Goal: Obtain resource: Obtain resource

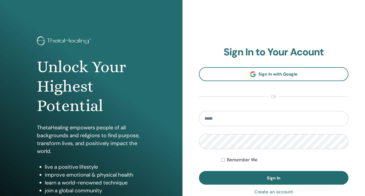
click at [218, 122] on input "email" at bounding box center [274, 118] width 150 height 15
type input "*"
type input "**********"
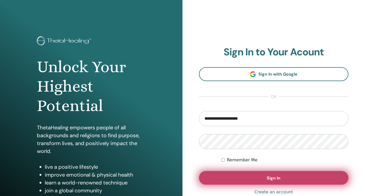
click at [247, 177] on button "Sign In" at bounding box center [274, 178] width 150 height 14
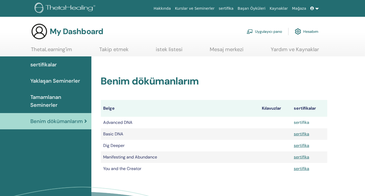
click at [304, 122] on link "sertifika" at bounding box center [301, 121] width 15 height 5
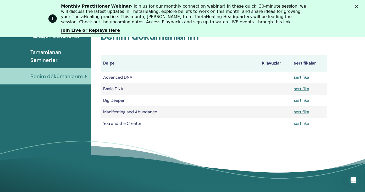
scroll to position [95, 0]
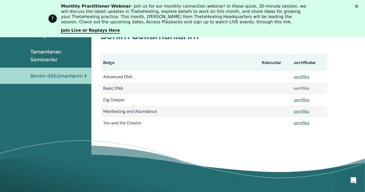
click at [300, 88] on link "sertifika" at bounding box center [301, 87] width 15 height 5
click at [301, 99] on link "sertifika" at bounding box center [301, 99] width 15 height 5
click at [301, 109] on link "sertifika" at bounding box center [301, 110] width 15 height 5
click at [301, 122] on link "sertifika" at bounding box center [301, 122] width 15 height 5
